Goal: Information Seeking & Learning: Learn about a topic

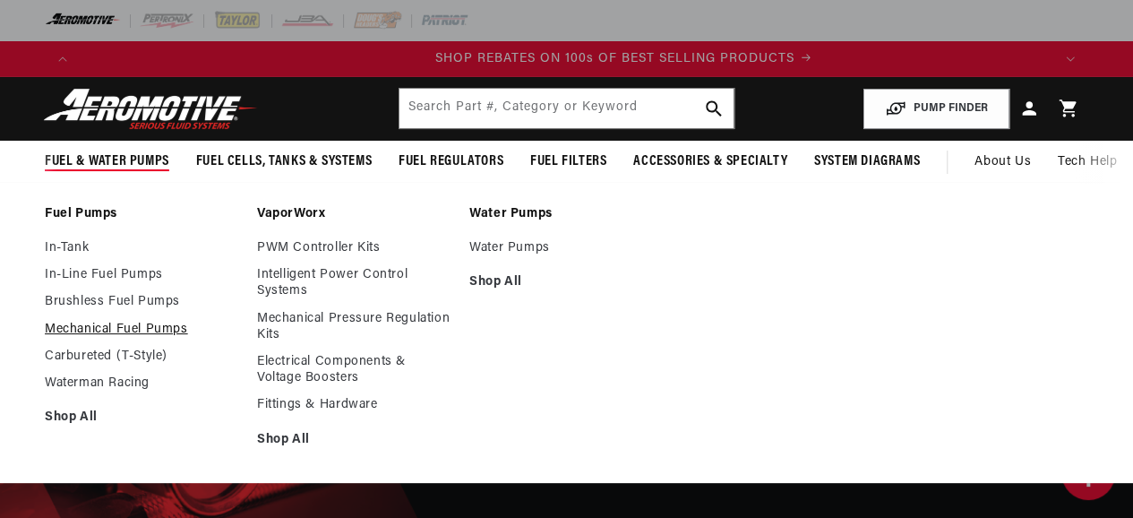
scroll to position [0, 1943]
click at [82, 324] on link "Mechanical Fuel Pumps" at bounding box center [142, 330] width 194 height 16
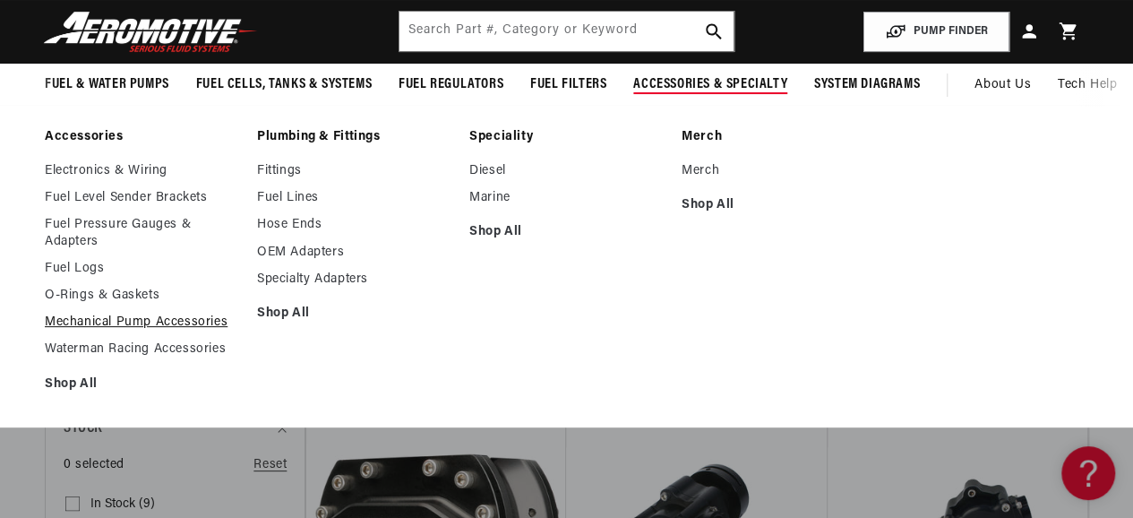
click at [133, 323] on link "Mechanical Pump Accessories" at bounding box center [142, 322] width 194 height 16
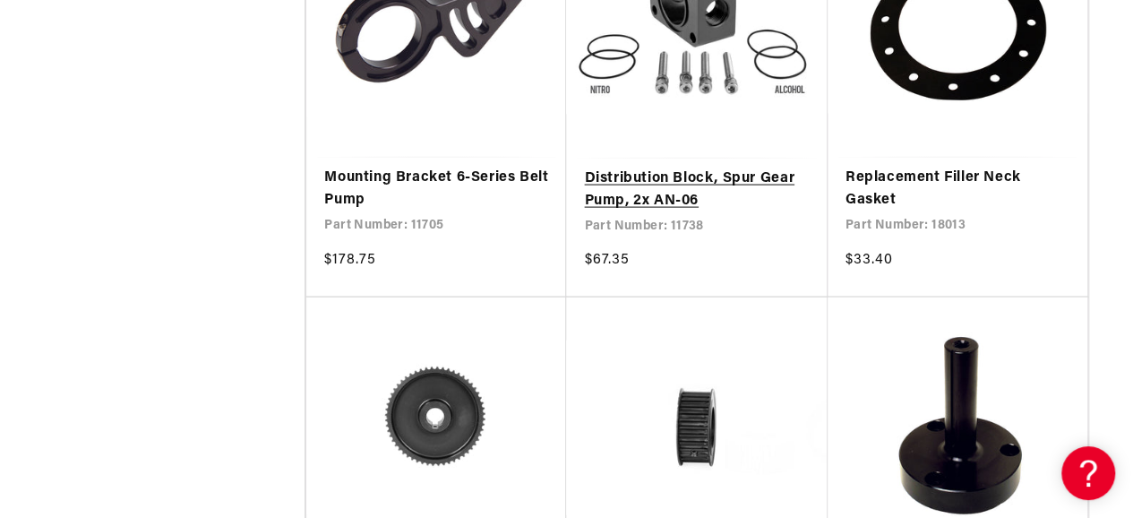
scroll to position [0, 1943]
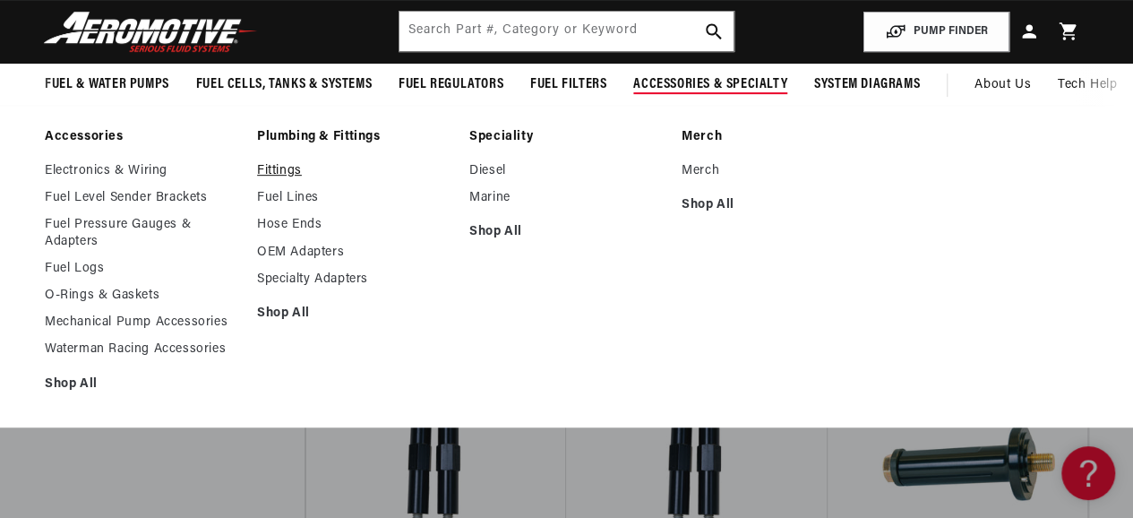
click at [273, 172] on link "Fittings" at bounding box center [354, 171] width 194 height 16
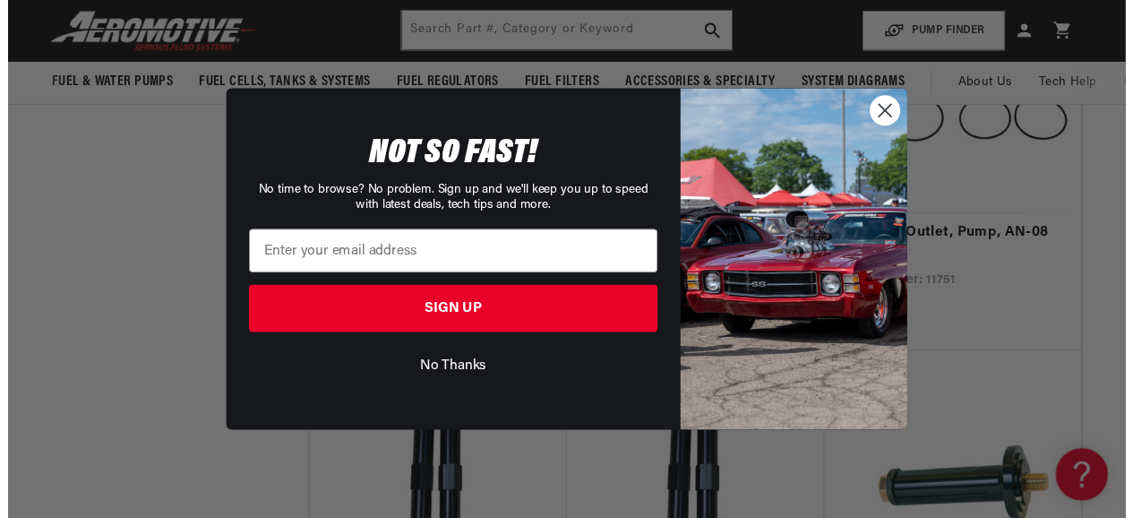
scroll to position [0, 2956]
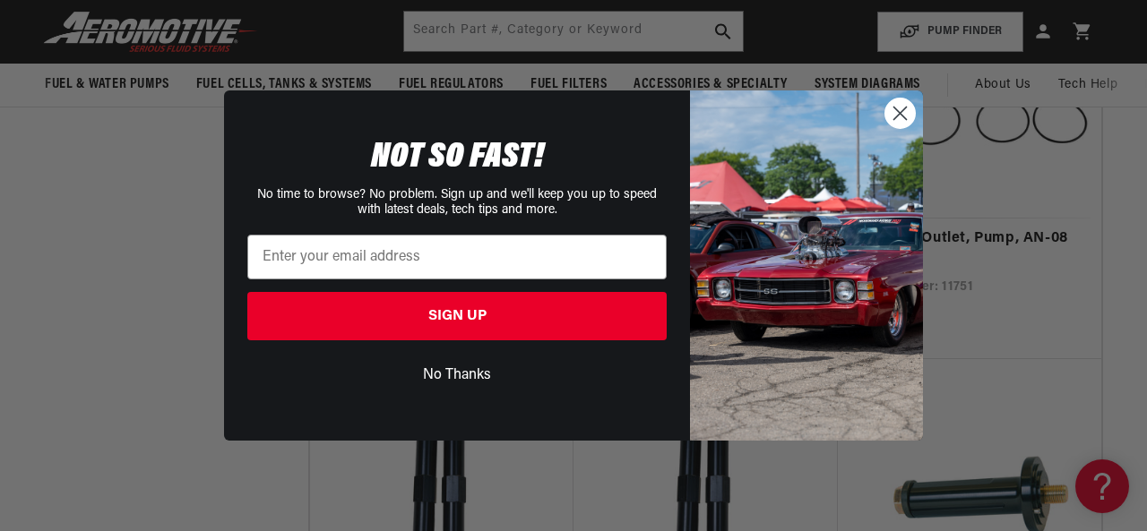
click at [901, 106] on circle "Close dialog" at bounding box center [900, 114] width 30 height 30
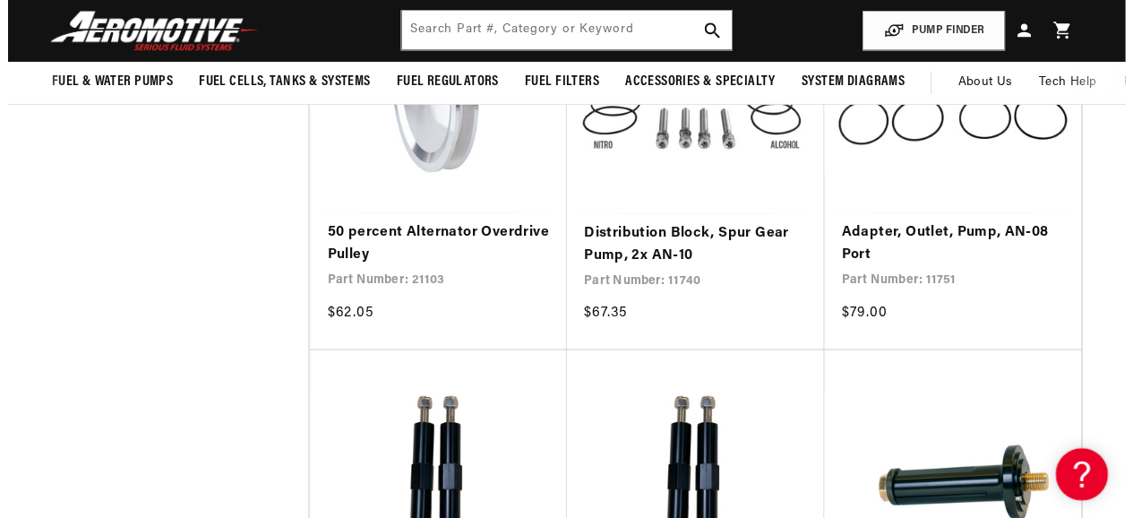
scroll to position [0, 2915]
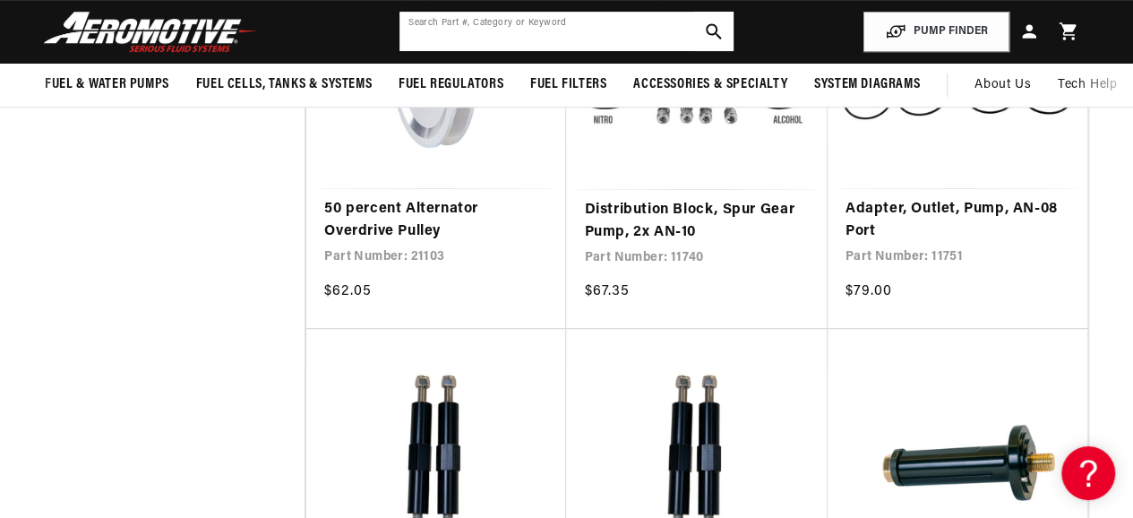
click at [425, 31] on input "text" at bounding box center [567, 31] width 334 height 39
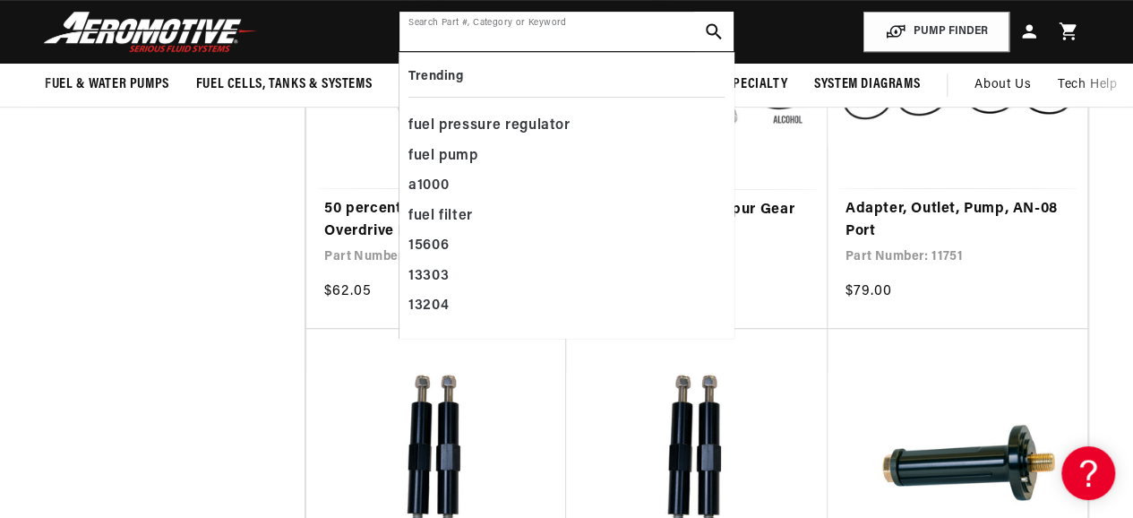
paste input "WRC-29045"
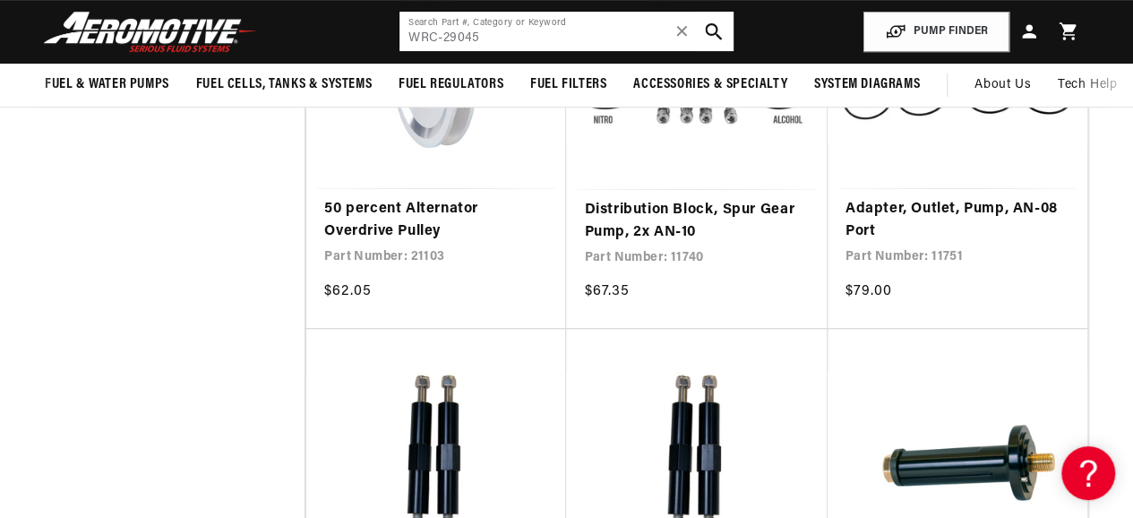
scroll to position [0, 0]
type input "WRC-29045"
click at [711, 30] on icon "search button" at bounding box center [713, 31] width 17 height 17
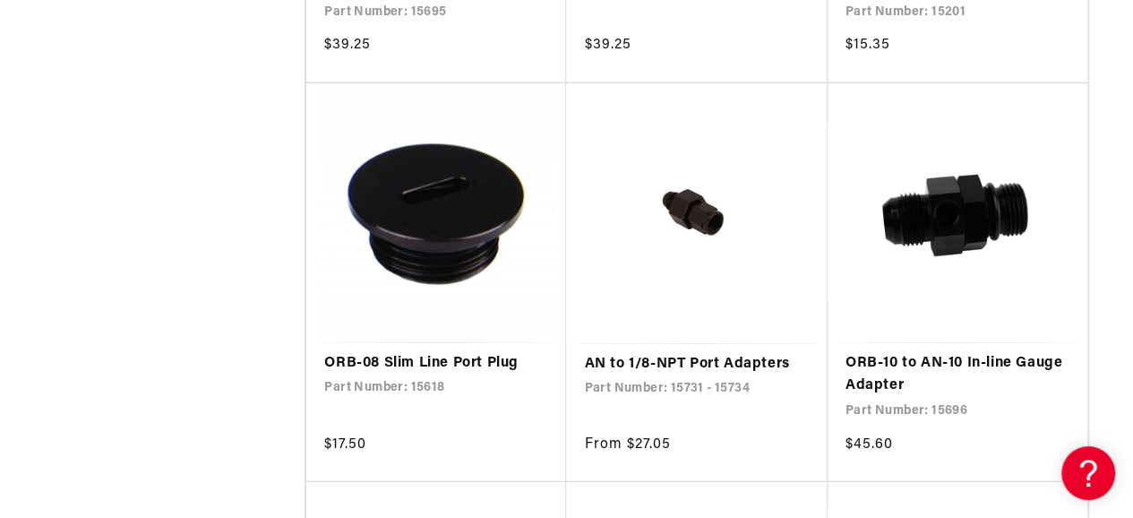
scroll to position [0, 971]
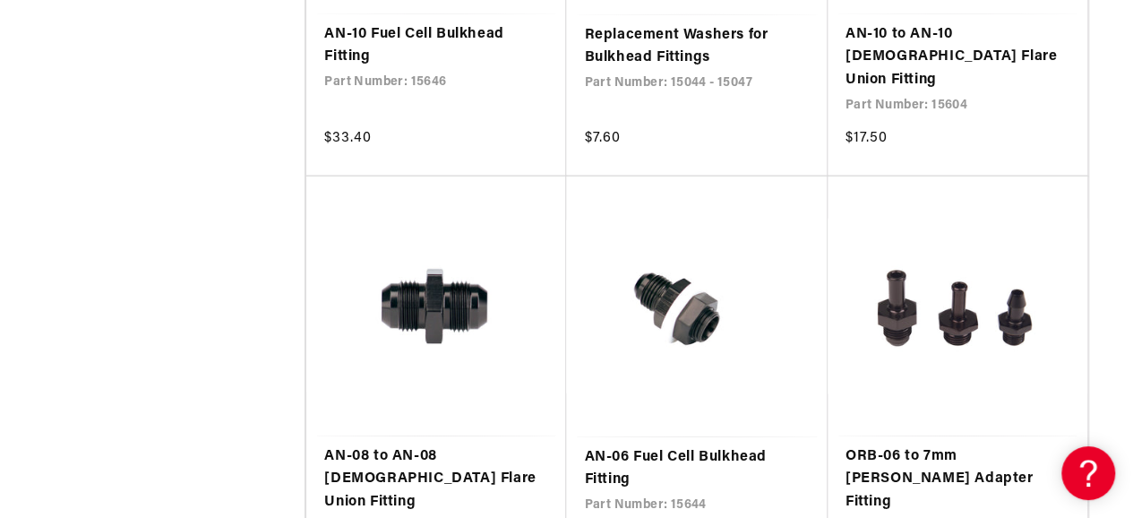
scroll to position [0, 1943]
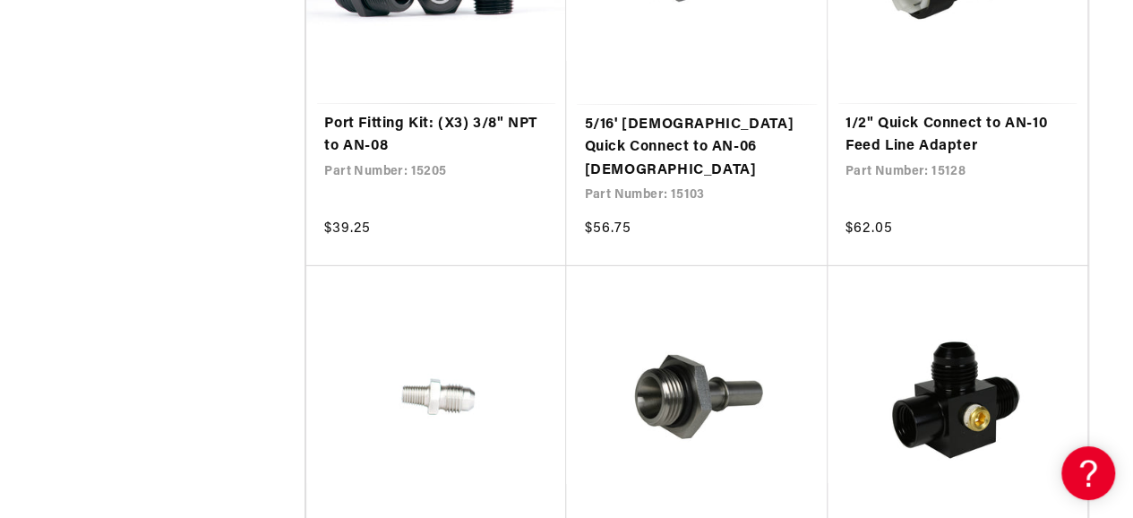
scroll to position [9855, 0]
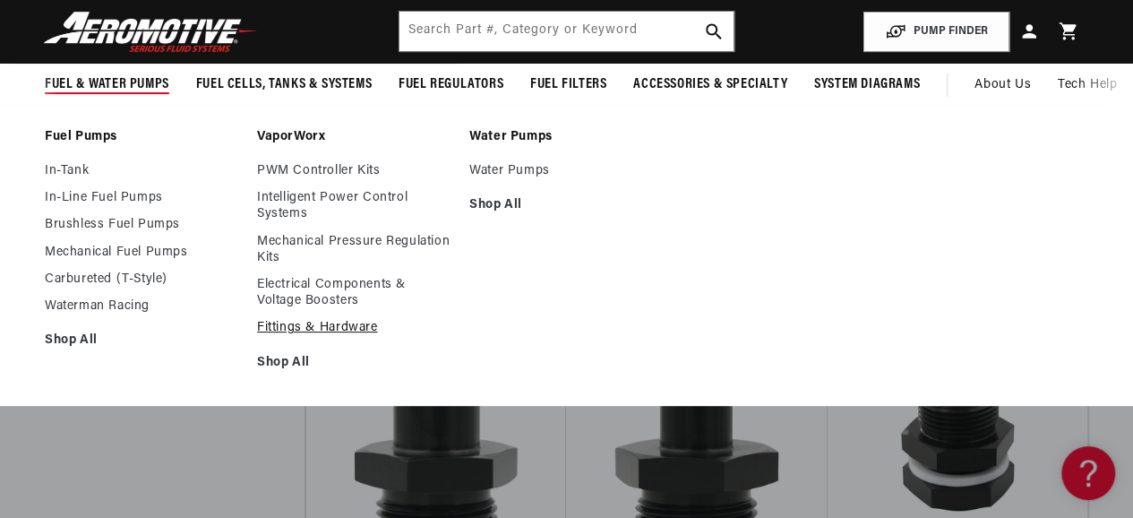
click at [283, 325] on link "Fittings & Hardware" at bounding box center [354, 328] width 194 height 16
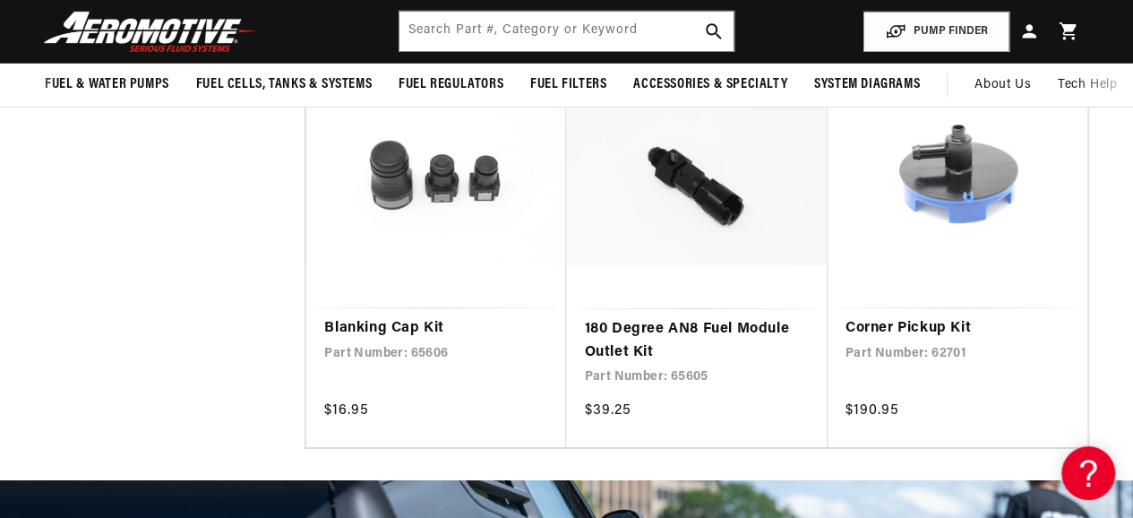
scroll to position [0, 971]
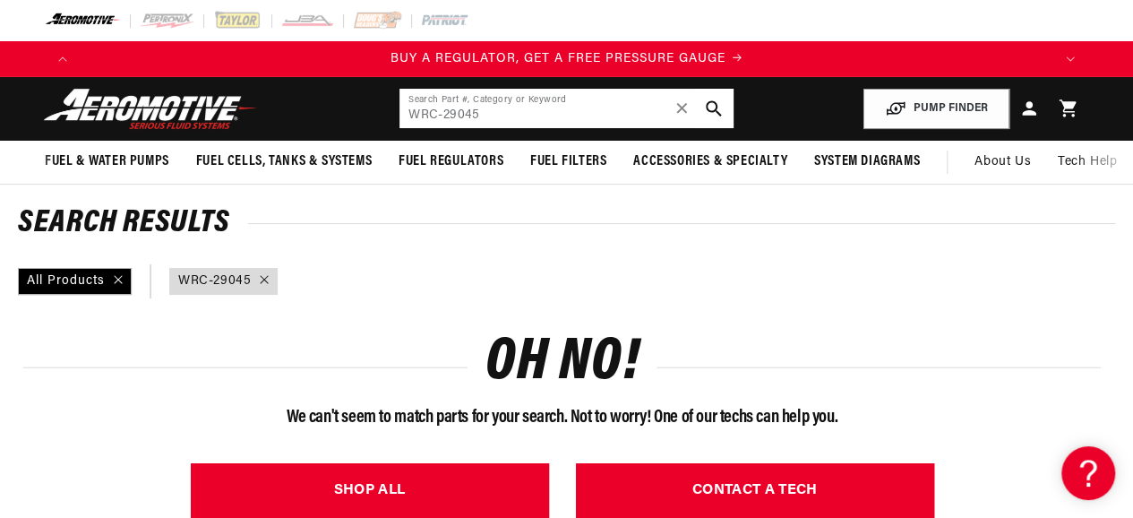
drag, startPoint x: 442, startPoint y: 117, endPoint x: 319, endPoint y: 117, distance: 122.7
click at [319, 117] on header "Fuel & Water Pumps Back In-Tank In-Line Fuel Pumps" at bounding box center [566, 109] width 1133 height 64
type input "29045"
click at [710, 110] on icon "search button" at bounding box center [713, 108] width 17 height 17
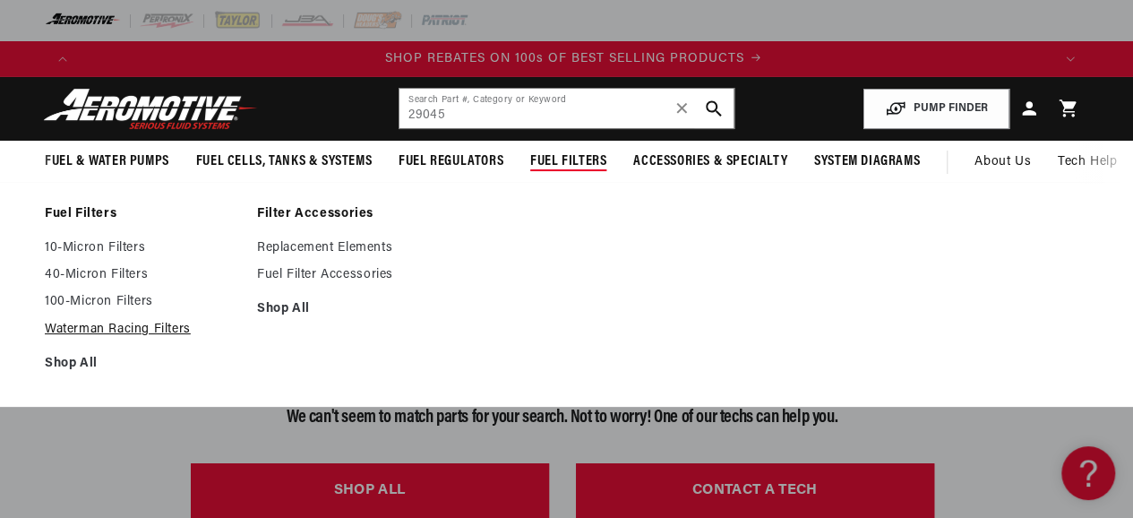
scroll to position [0, 1943]
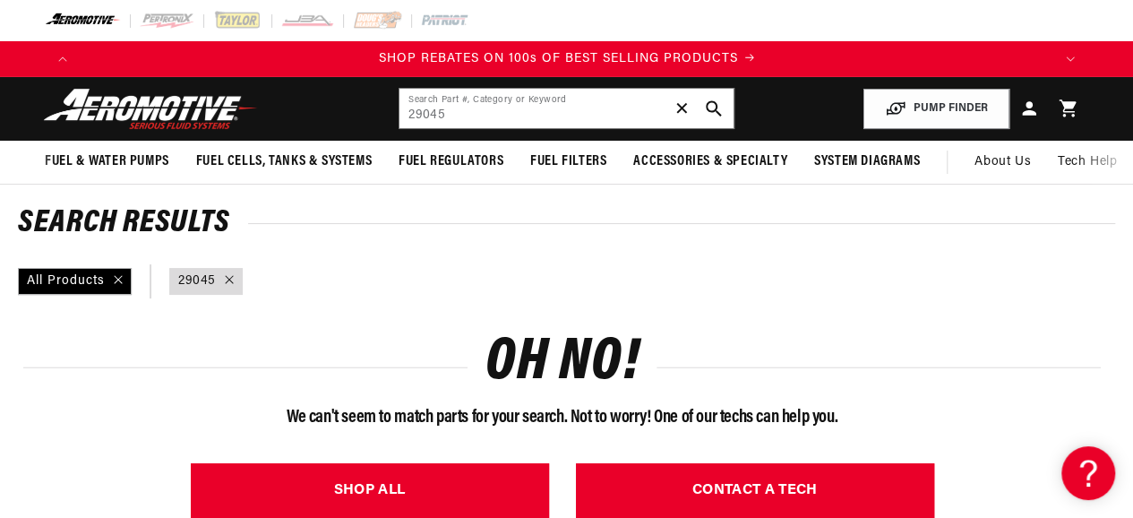
click at [683, 109] on span "✕" at bounding box center [682, 108] width 16 height 29
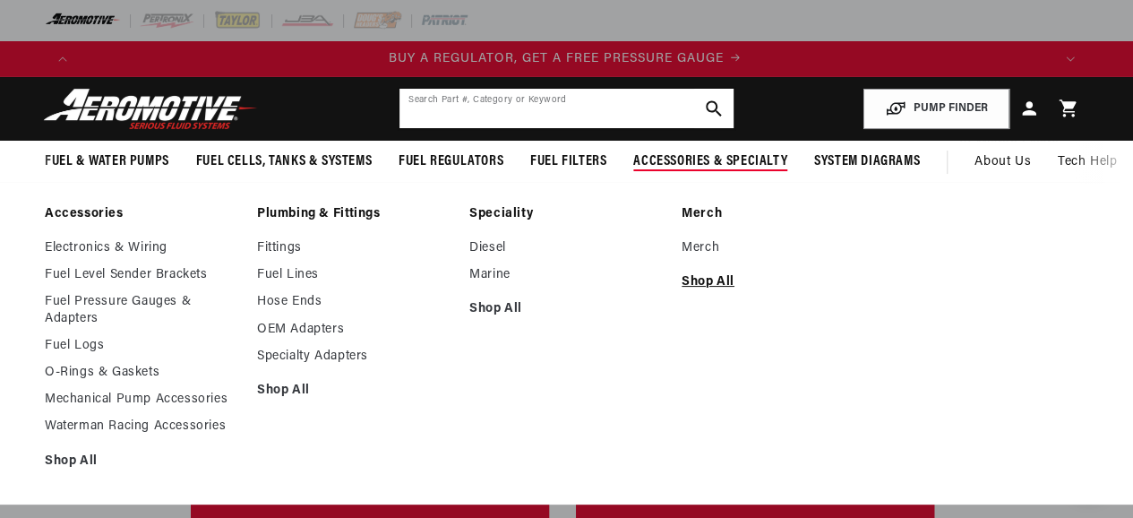
scroll to position [0, 0]
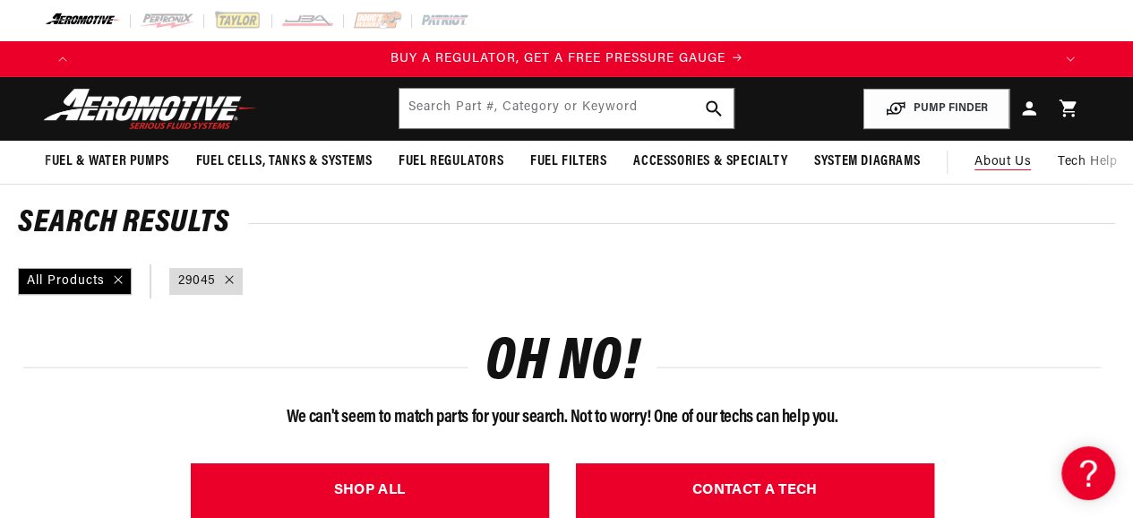
click at [996, 163] on span "About Us" at bounding box center [1003, 161] width 56 height 13
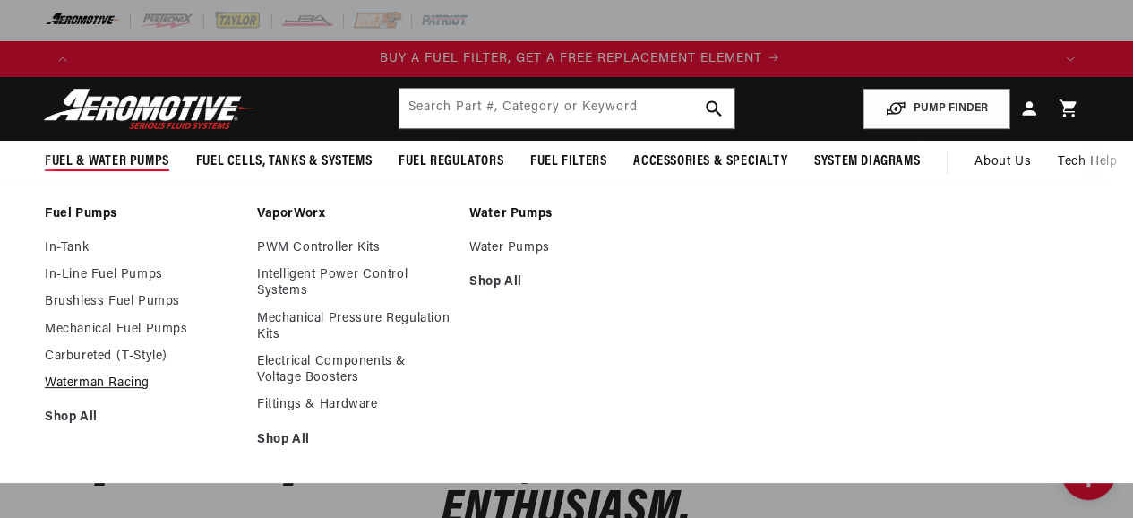
scroll to position [0, 971]
click at [84, 379] on link "Waterman Racing" at bounding box center [142, 383] width 194 height 16
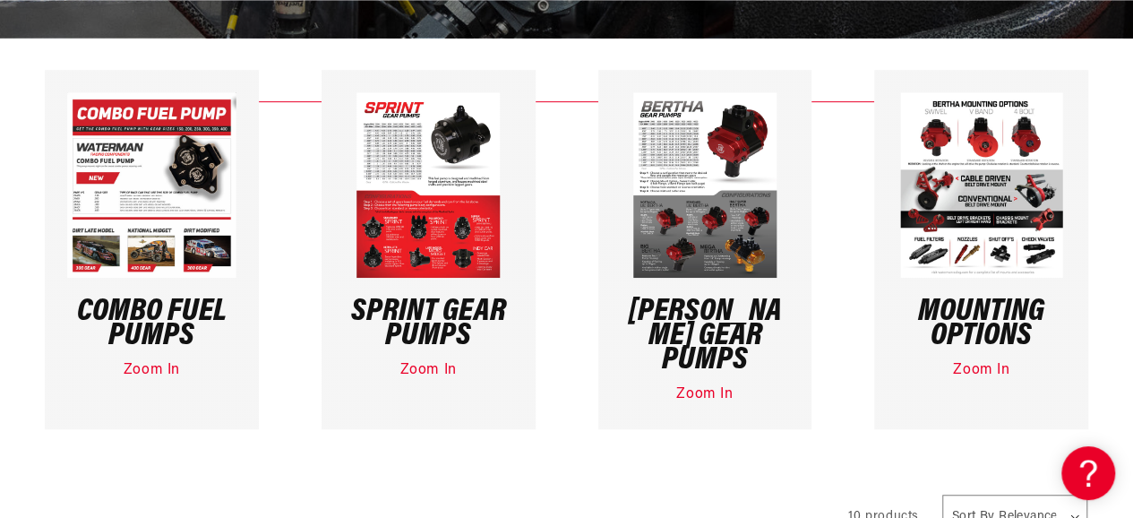
scroll to position [0, 2915]
click at [699, 387] on link "Zoom In" at bounding box center [704, 394] width 56 height 14
click at [987, 327] on h3 "Mounting Options" at bounding box center [981, 324] width 169 height 48
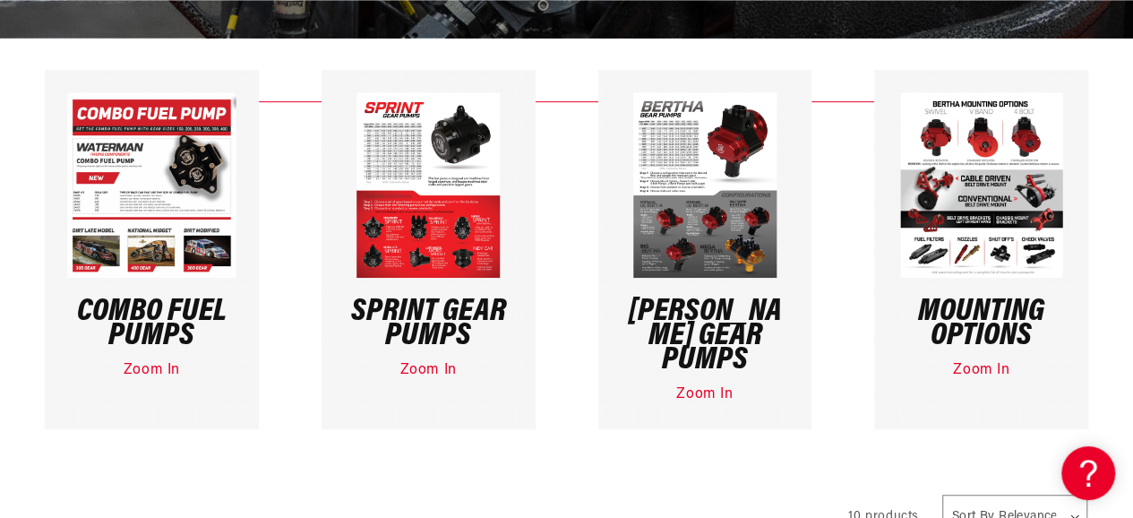
click at [975, 372] on link "Zoom In" at bounding box center [981, 370] width 56 height 14
click at [142, 364] on link "Zoom In" at bounding box center [152, 370] width 56 height 14
